Goal: Task Accomplishment & Management: Manage account settings

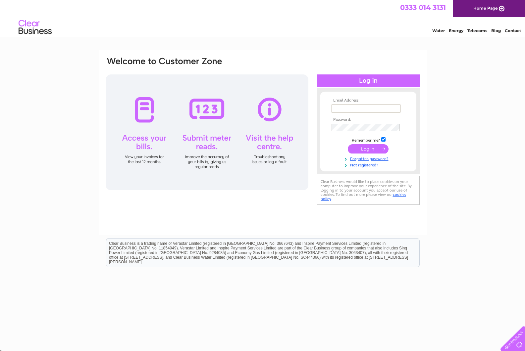
type input "thegymatmoffat@gmail.com"
click at [370, 148] on input "submit" at bounding box center [368, 148] width 41 height 9
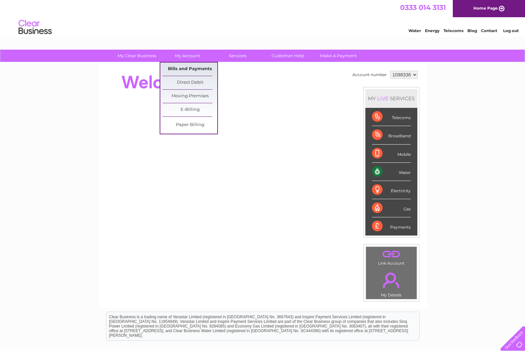
click at [199, 70] on link "Bills and Payments" at bounding box center [190, 69] width 55 height 13
click at [186, 68] on link "Bills and Payments" at bounding box center [190, 69] width 55 height 13
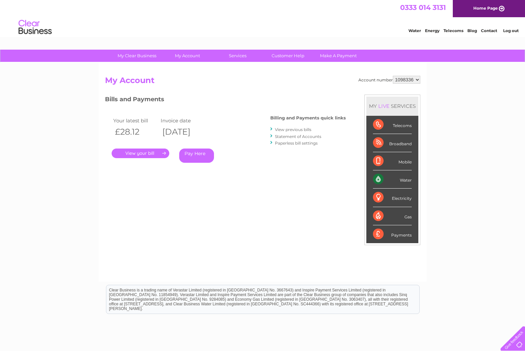
click at [294, 129] on link "View previous bills" at bounding box center [293, 129] width 36 height 5
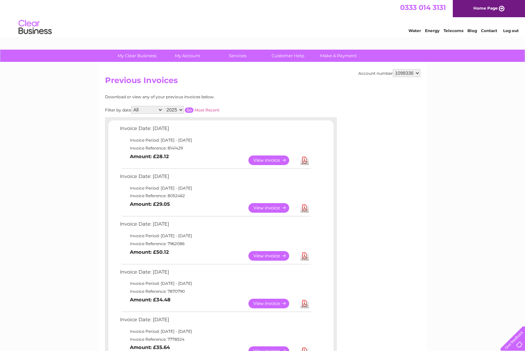
click at [267, 252] on link "View" at bounding box center [272, 256] width 49 height 10
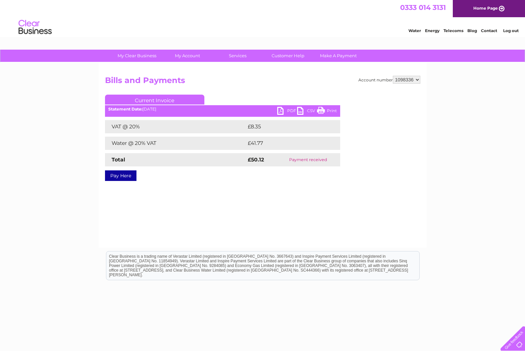
click at [284, 110] on link "PDF" at bounding box center [287, 112] width 20 height 10
